Goal: Task Accomplishment & Management: Complete application form

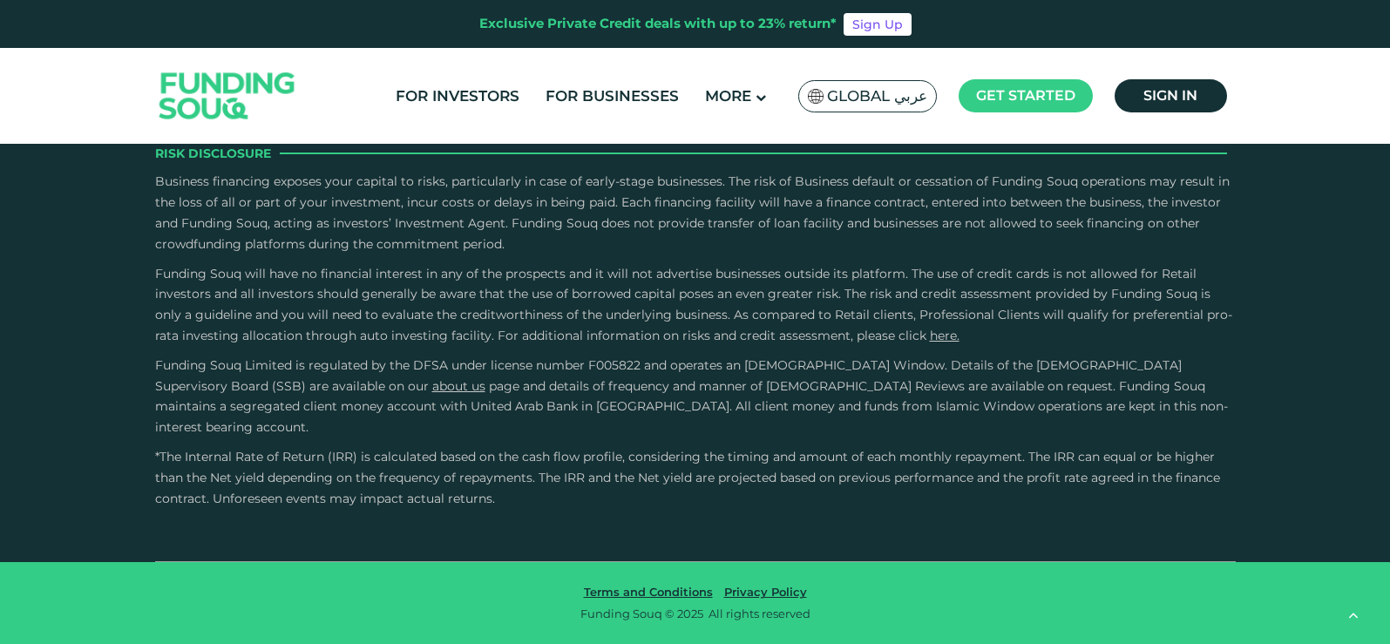
scroll to position [2876, 0]
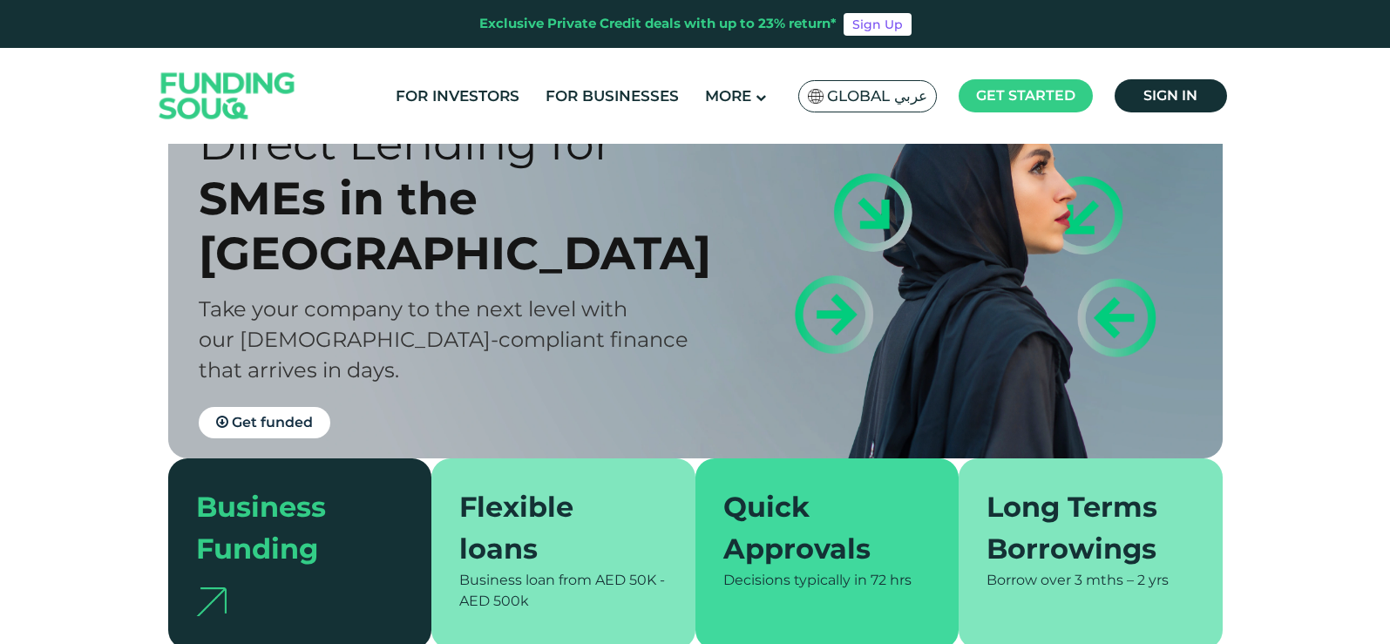
scroll to position [0, 0]
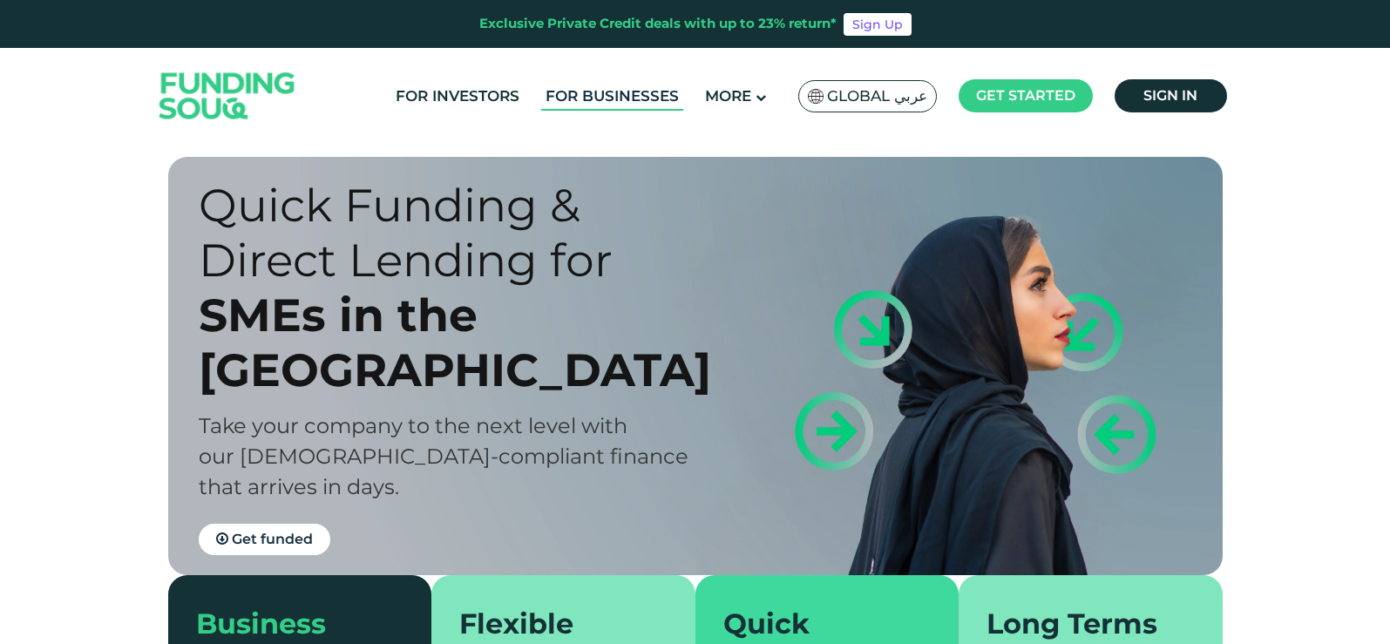
click at [588, 99] on link "For Businesses" at bounding box center [612, 96] width 142 height 29
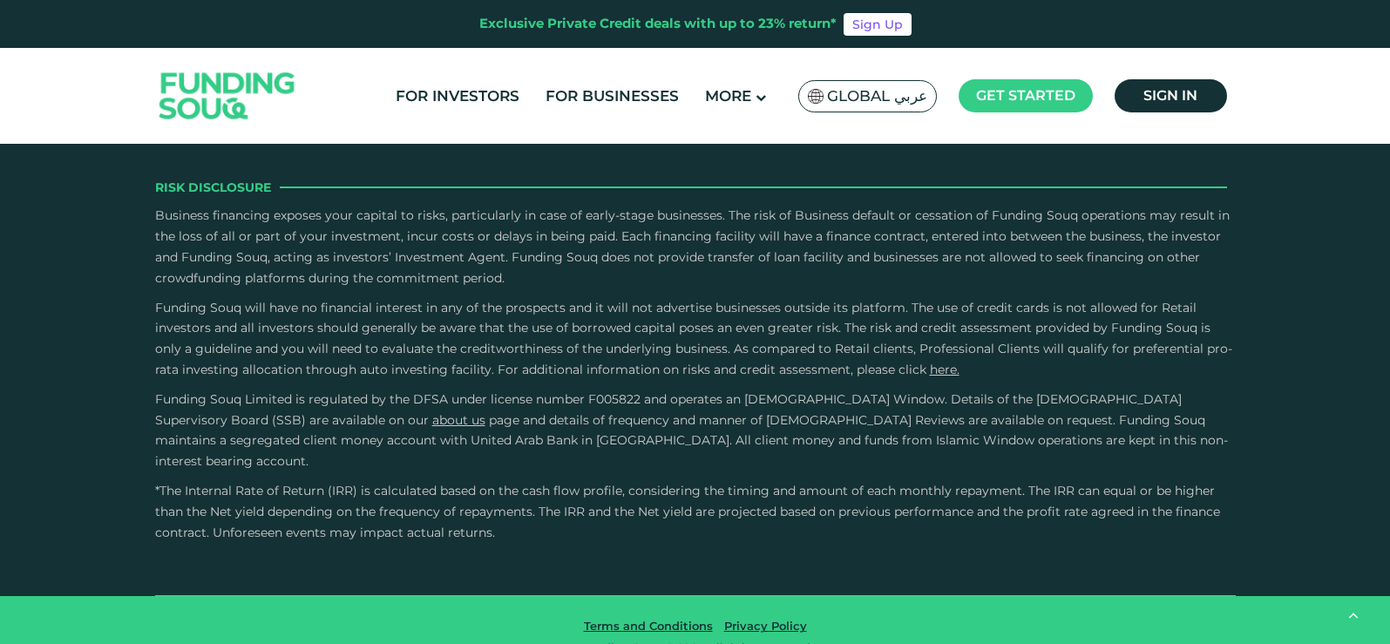
scroll to position [2441, 0]
